Goal: Task Accomplishment & Management: Complete application form

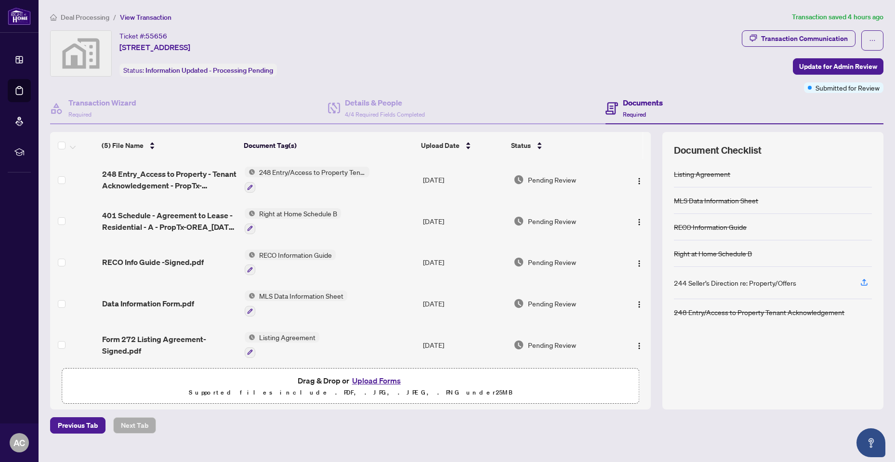
scroll to position [2, 0]
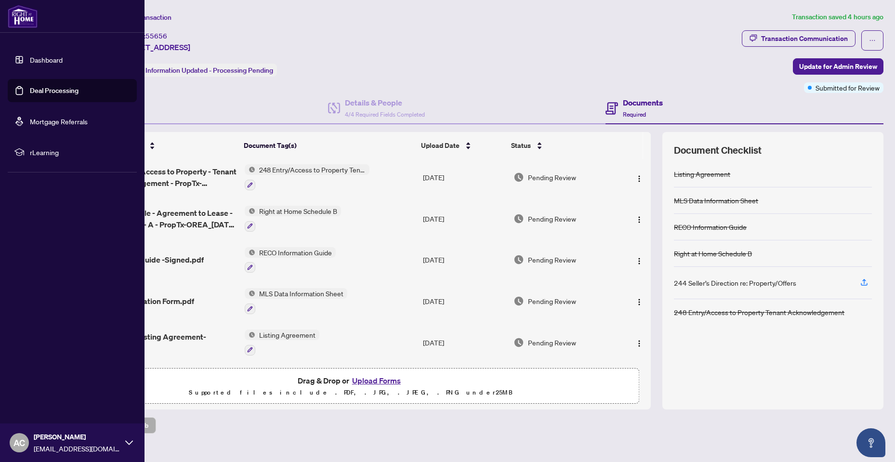
click at [52, 56] on link "Dashboard" at bounding box center [46, 59] width 33 height 9
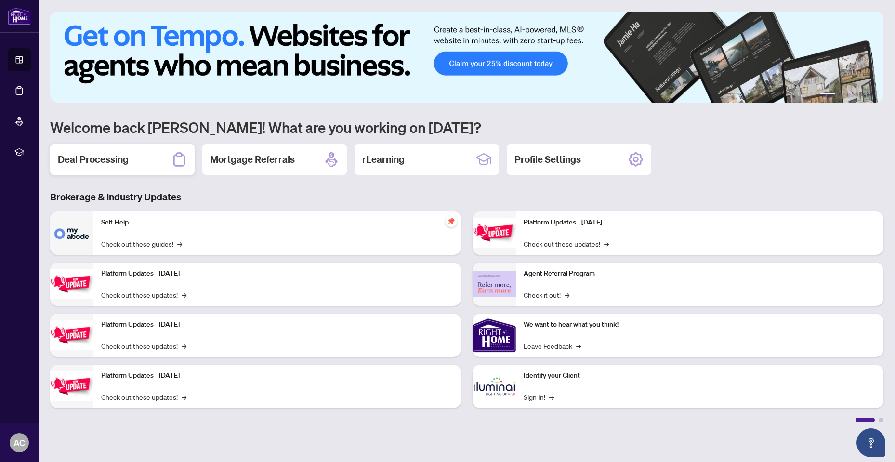
click at [154, 157] on div "Deal Processing" at bounding box center [122, 159] width 144 height 31
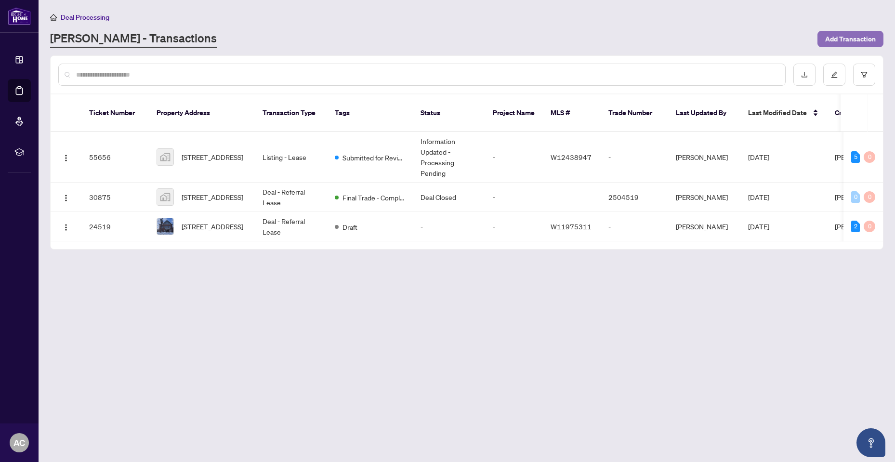
click at [841, 37] on span "Add Transaction" at bounding box center [850, 38] width 51 height 15
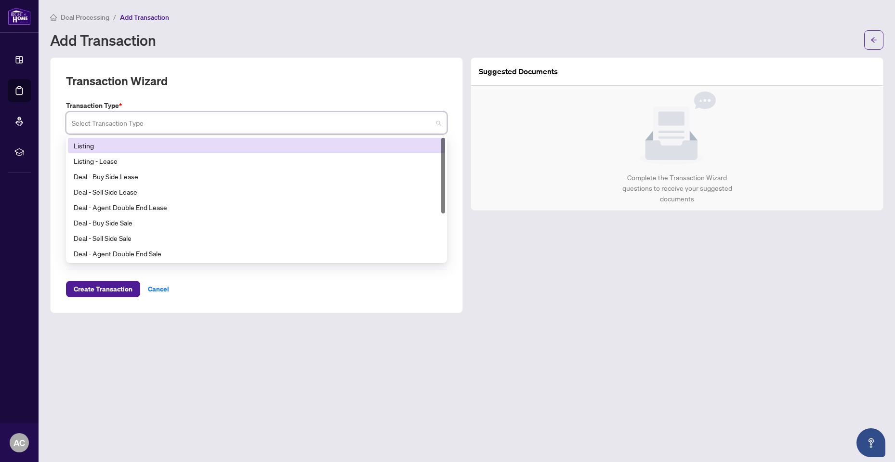
click at [259, 124] on input "search" at bounding box center [252, 124] width 361 height 21
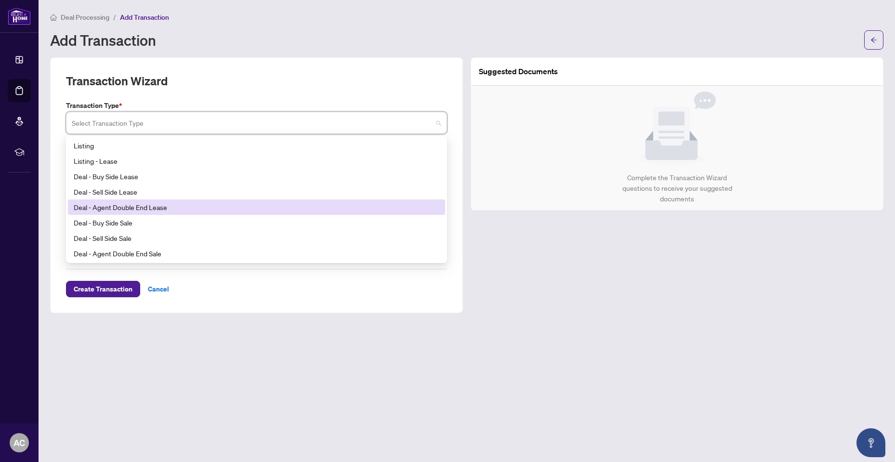
click at [188, 209] on div "Deal - Agent Double End Lease" at bounding box center [256, 207] width 365 height 11
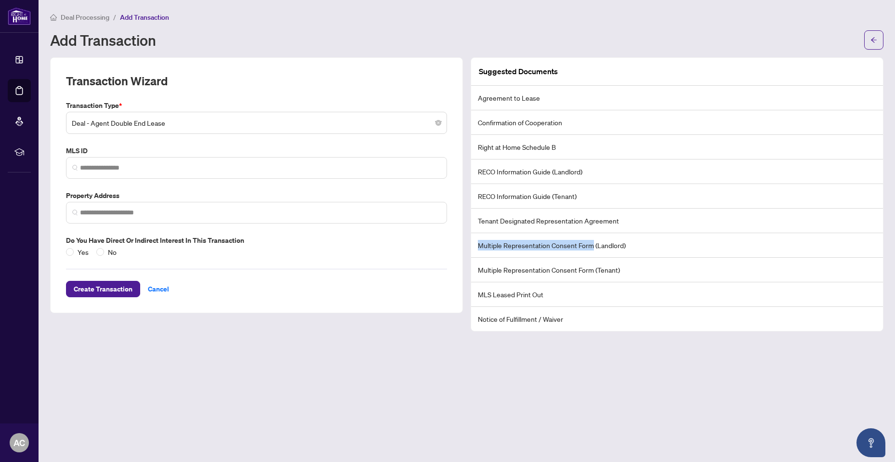
drag, startPoint x: 478, startPoint y: 242, endPoint x: 592, endPoint y: 250, distance: 114.9
click at [592, 250] on li "Multiple Representation Consent Form (Landlord)" at bounding box center [677, 245] width 412 height 25
copy li "Multiple Representation Consent Form"
